Goal: Transaction & Acquisition: Purchase product/service

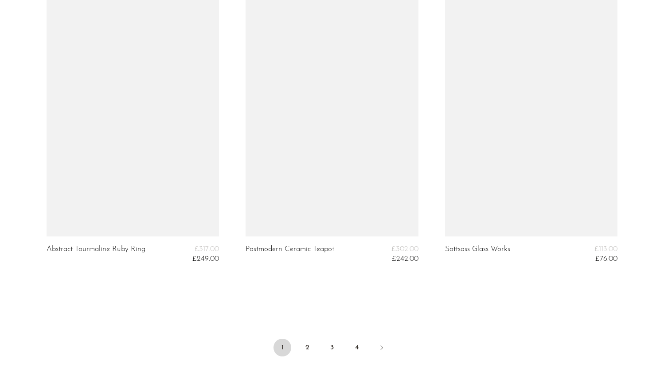
scroll to position [3297, 0]
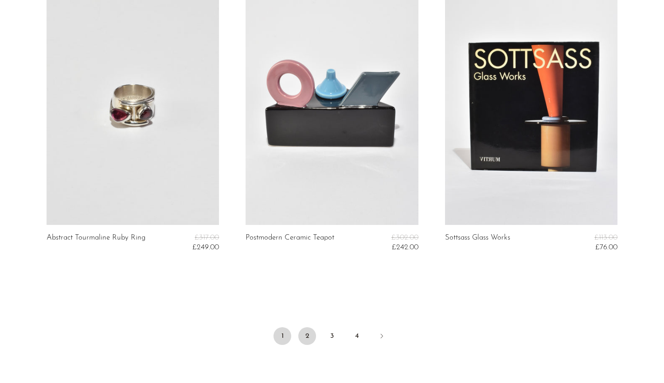
click at [309, 336] on link "2" at bounding box center [307, 337] width 18 height 18
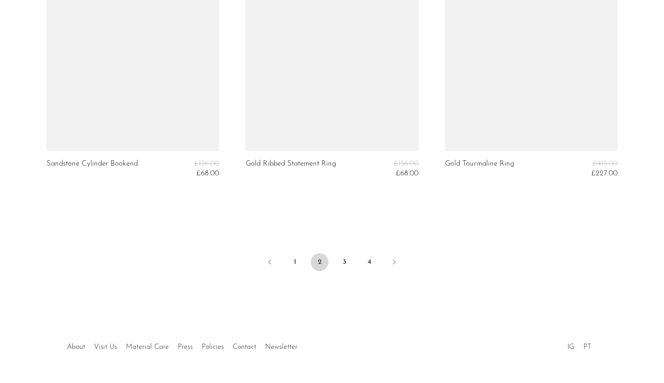
scroll to position [3377, 0]
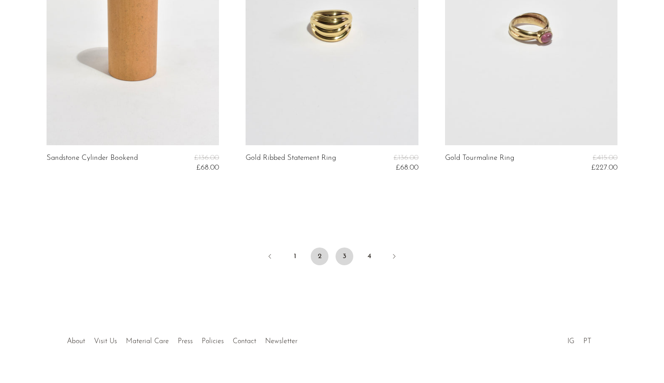
click at [350, 258] on link "3" at bounding box center [345, 257] width 18 height 18
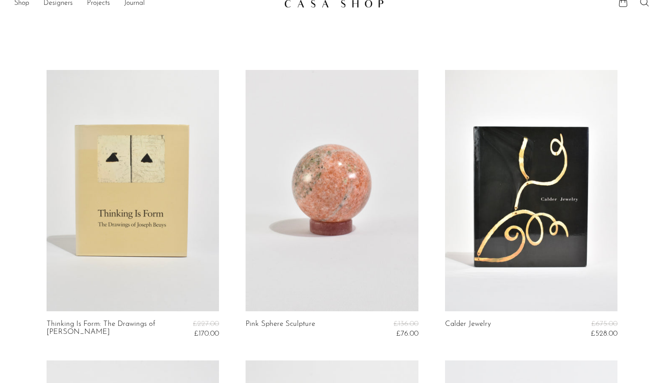
scroll to position [17, 0]
